Goal: Task Accomplishment & Management: Use online tool/utility

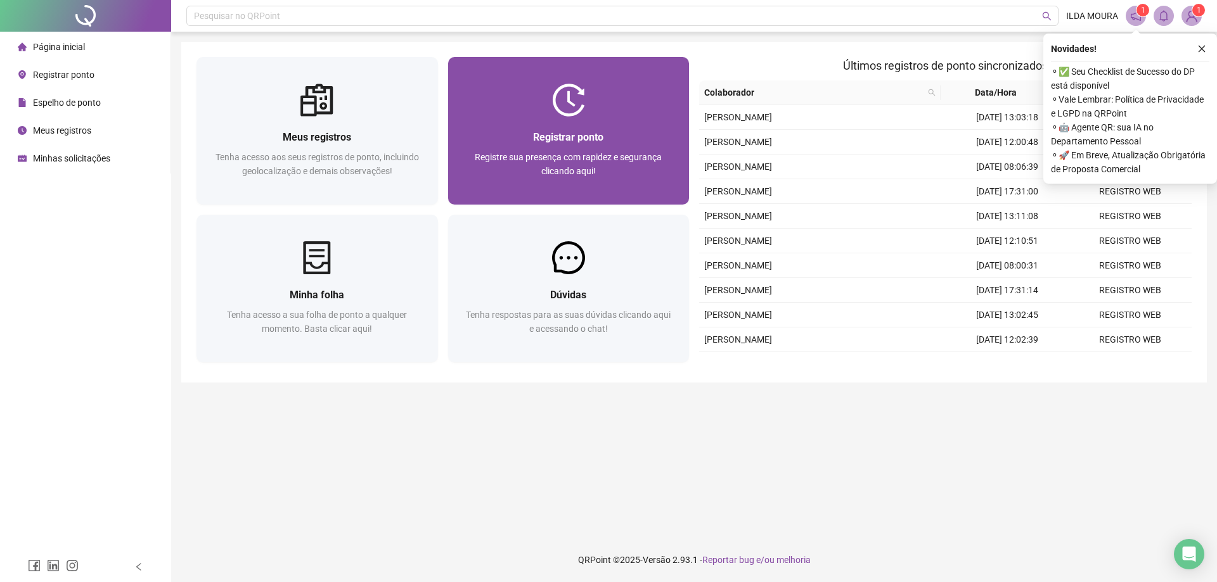
click at [513, 129] on div "Registrar ponto" at bounding box center [568, 137] width 211 height 16
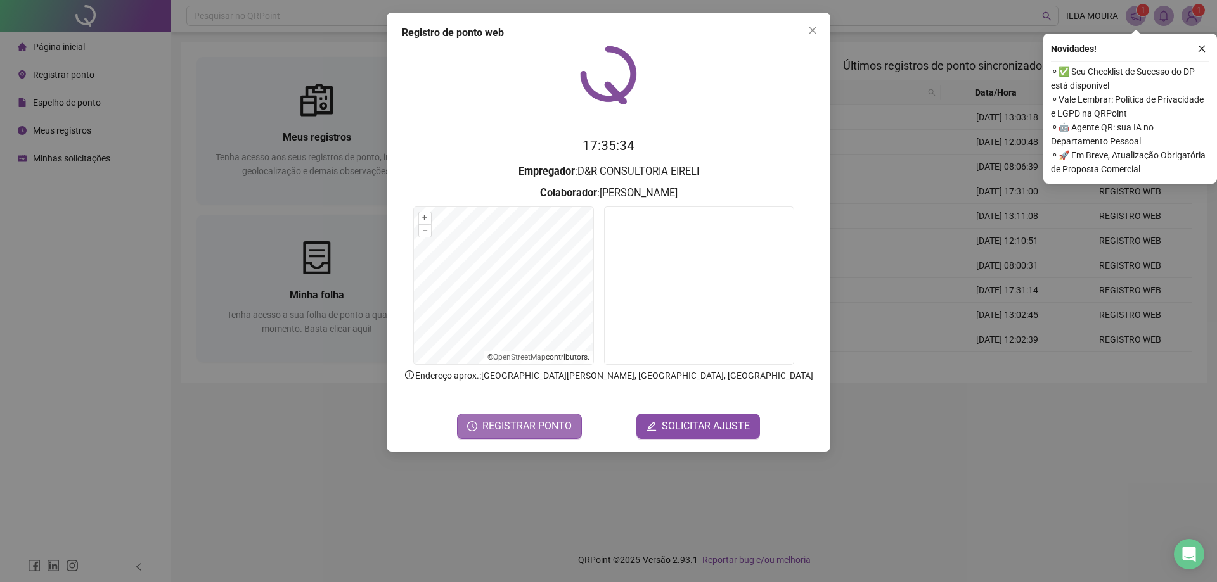
click at [546, 427] on span "REGISTRAR PONTO" at bounding box center [526, 426] width 89 height 15
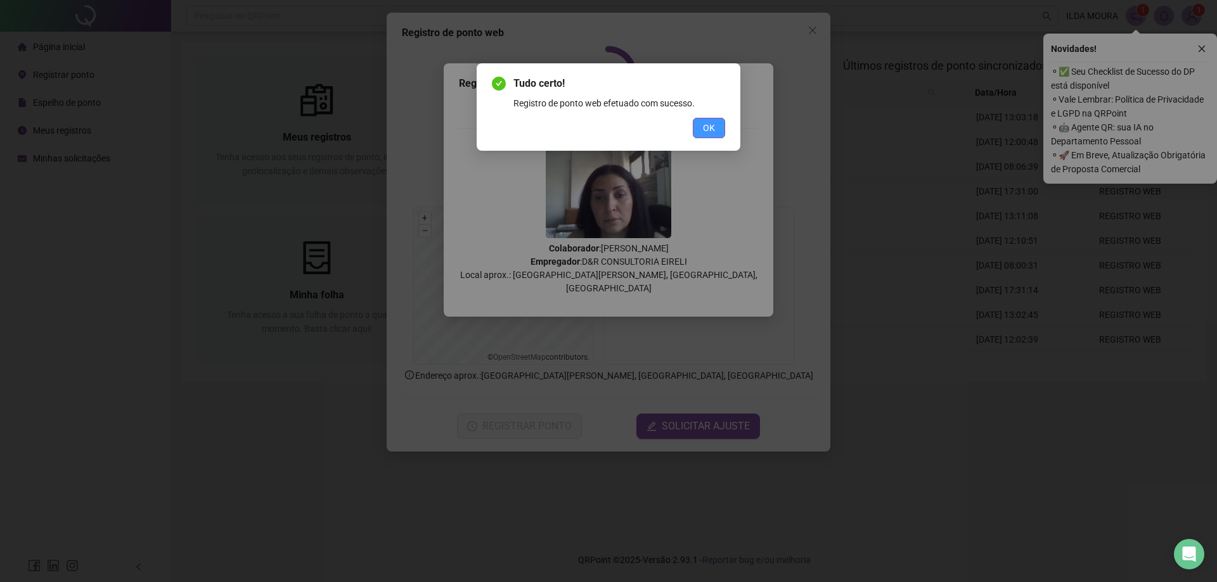
click at [700, 132] on button "OK" at bounding box center [709, 128] width 32 height 20
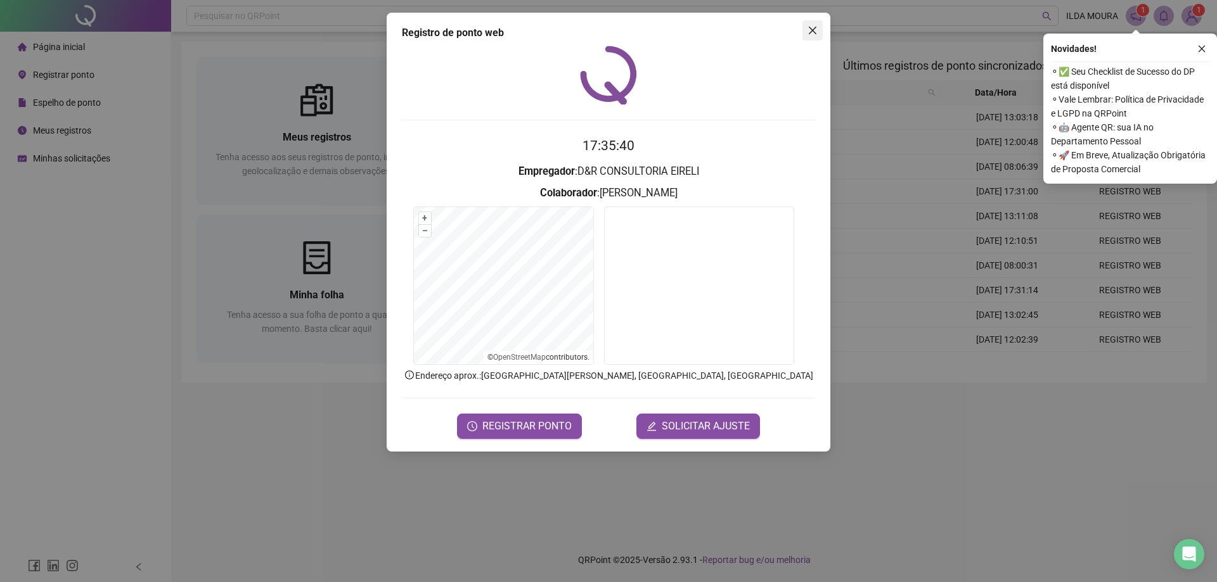
click at [810, 29] on icon "close" at bounding box center [812, 31] width 8 height 8
